Goal: Entertainment & Leisure: Consume media (video, audio)

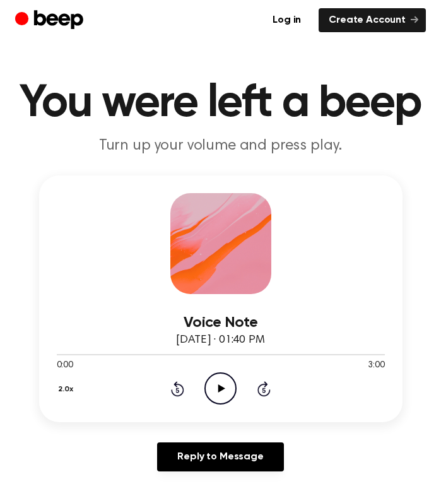
click at [230, 393] on icon "Play Audio" at bounding box center [220, 388] width 32 height 32
click at [225, 385] on icon "Play Audio" at bounding box center [220, 388] width 32 height 32
click at [216, 391] on icon "Play Audio" at bounding box center [220, 388] width 32 height 32
click at [105, 350] on div at bounding box center [221, 354] width 328 height 10
click at [86, 352] on div at bounding box center [221, 354] width 328 height 10
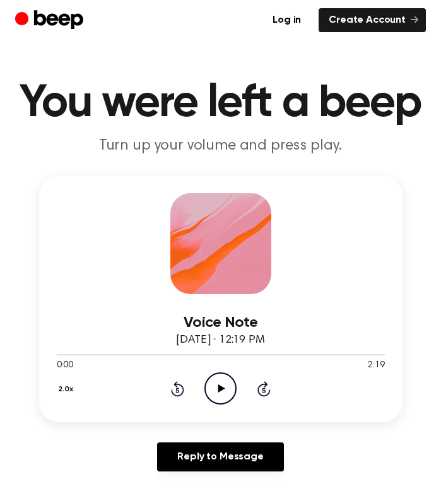
click at [215, 386] on icon "Play Audio" at bounding box center [220, 388] width 32 height 32
